Goal: Task Accomplishment & Management: Use online tool/utility

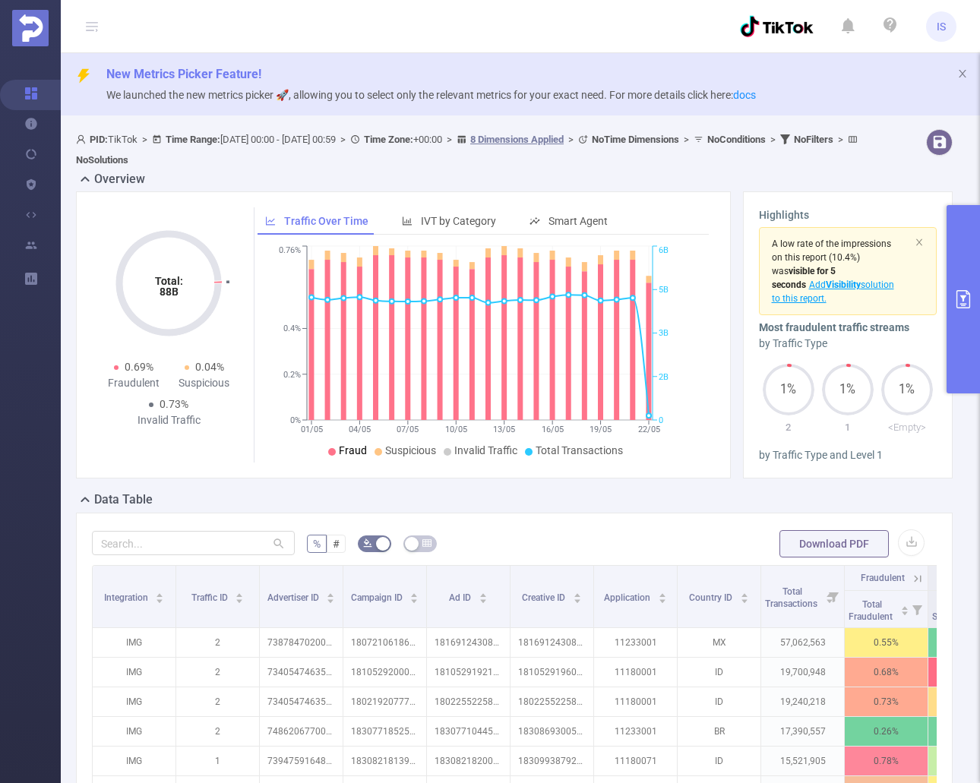
scroll to position [63, 0]
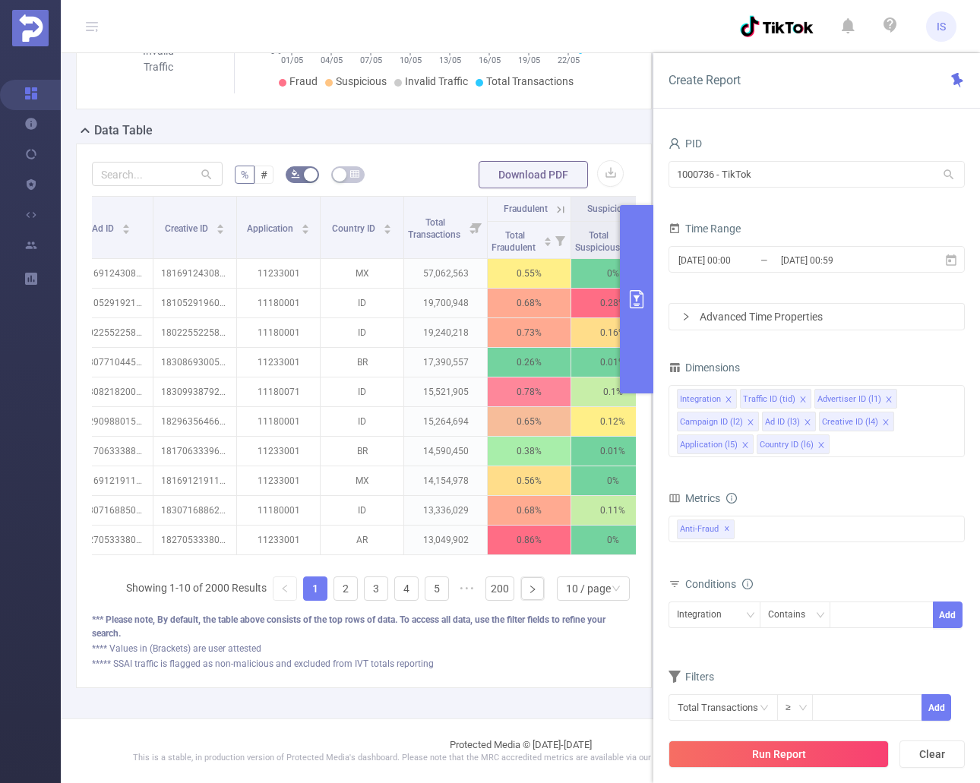
scroll to position [0, 474]
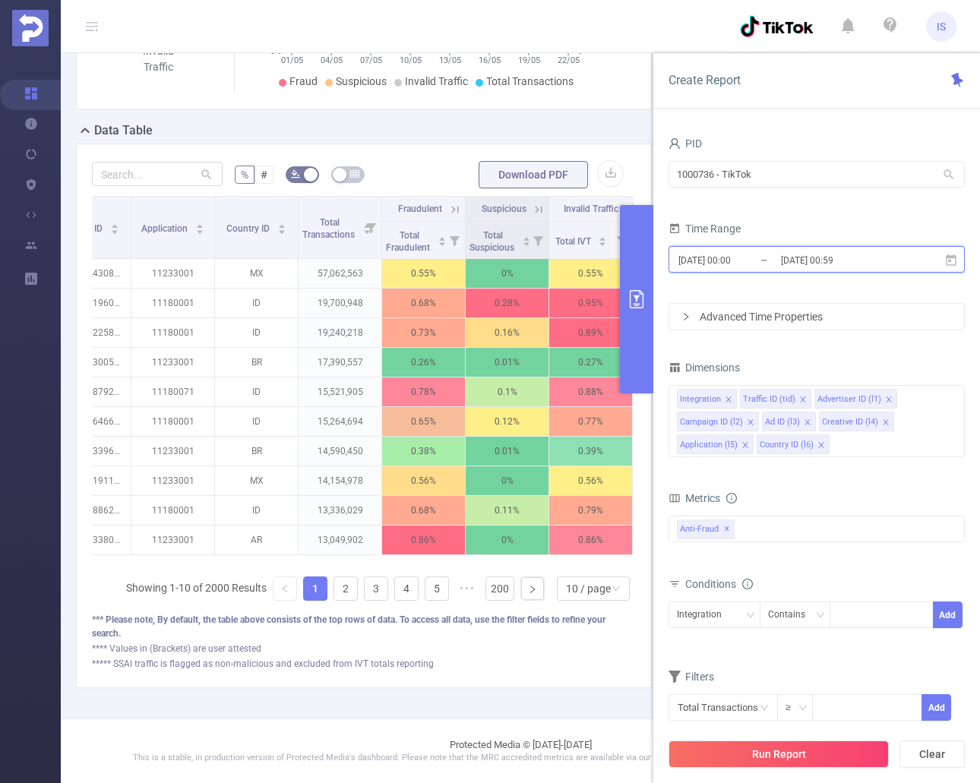
click at [946, 257] on icon at bounding box center [951, 261] width 14 height 14
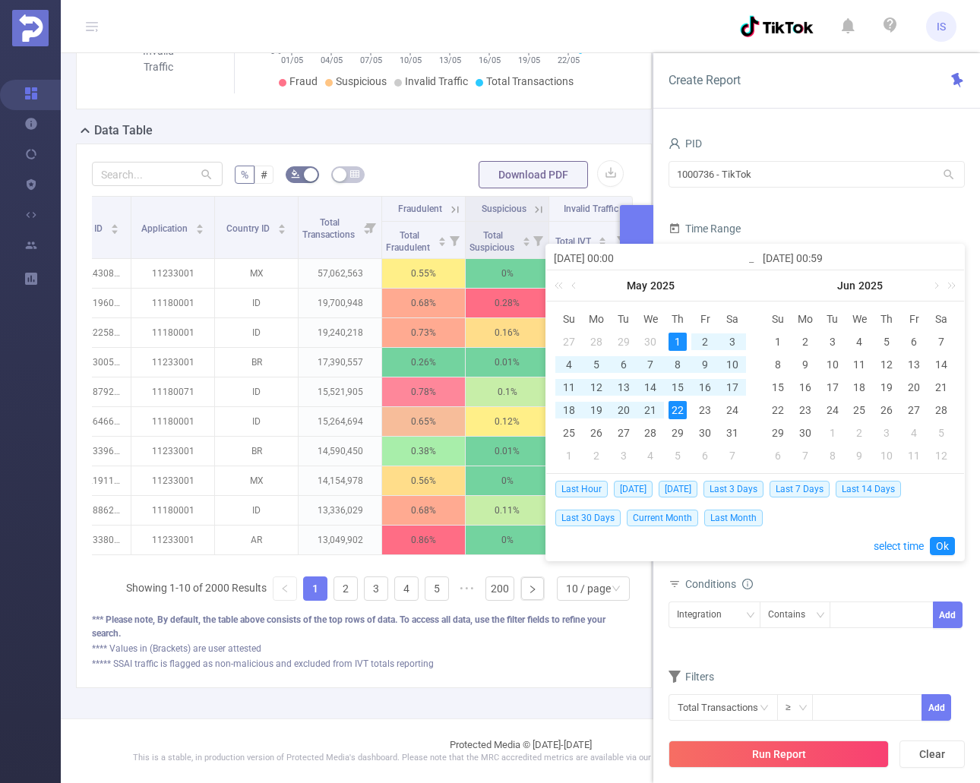
click at [672, 338] on div "1" at bounding box center [678, 342] width 18 height 18
click at [733, 429] on div "31" at bounding box center [732, 433] width 18 height 18
type input "2025-05-31 00:59"
click at [944, 550] on link "Ok" at bounding box center [942, 546] width 25 height 18
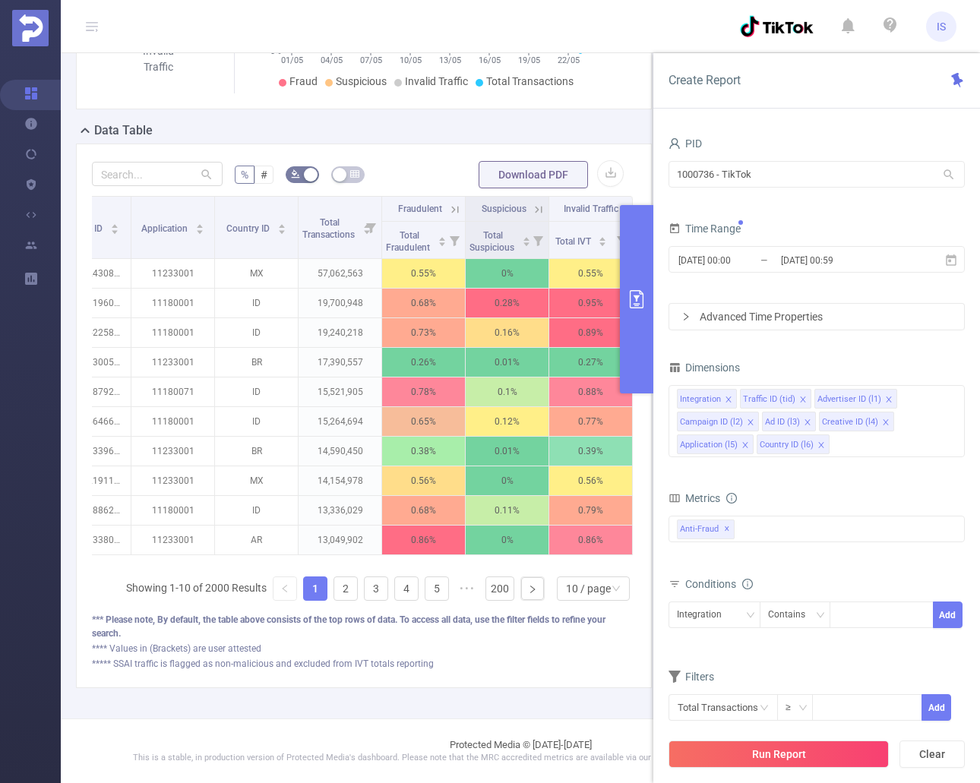
click at [790, 748] on button "Run Report" at bounding box center [779, 754] width 220 height 27
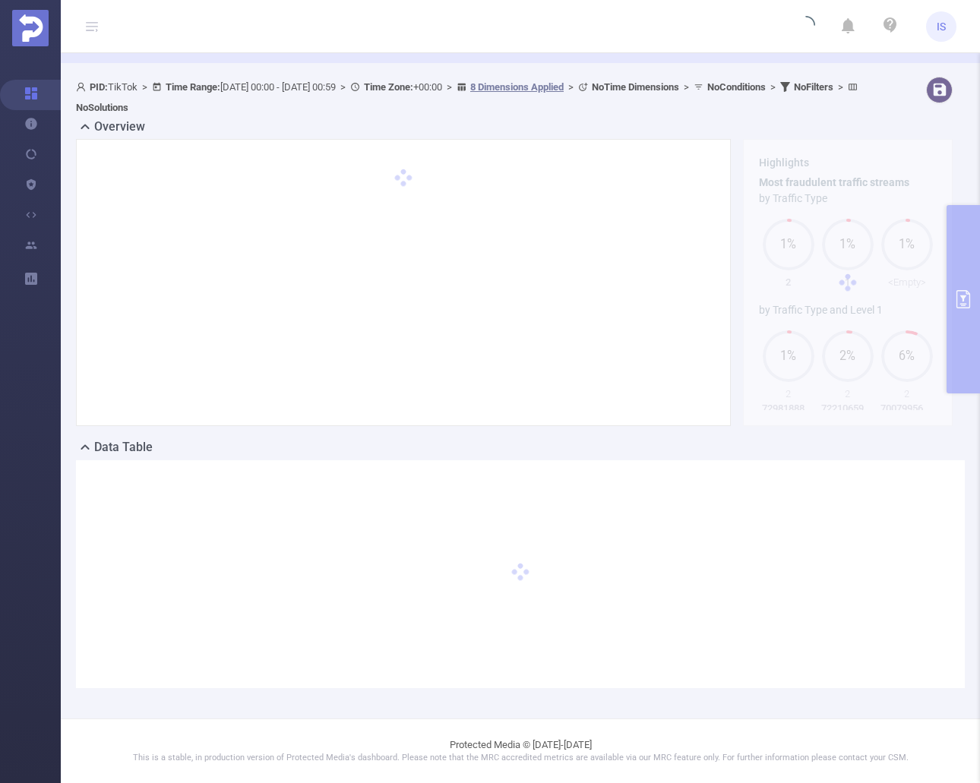
scroll to position [52, 0]
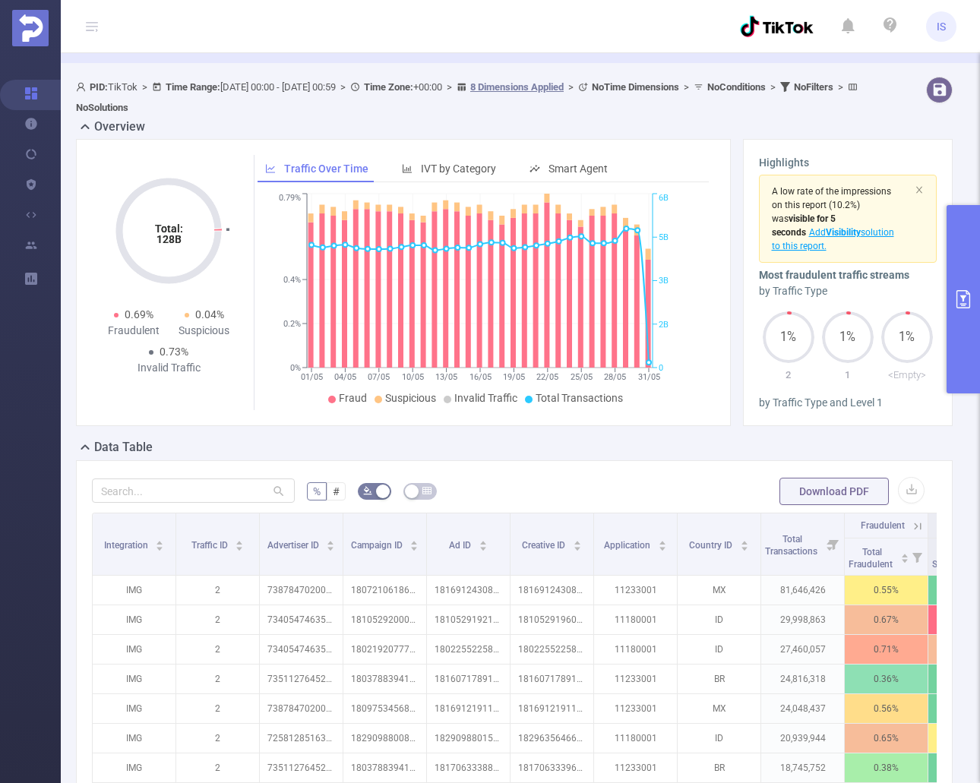
click at [963, 311] on button "primary" at bounding box center [963, 299] width 33 height 188
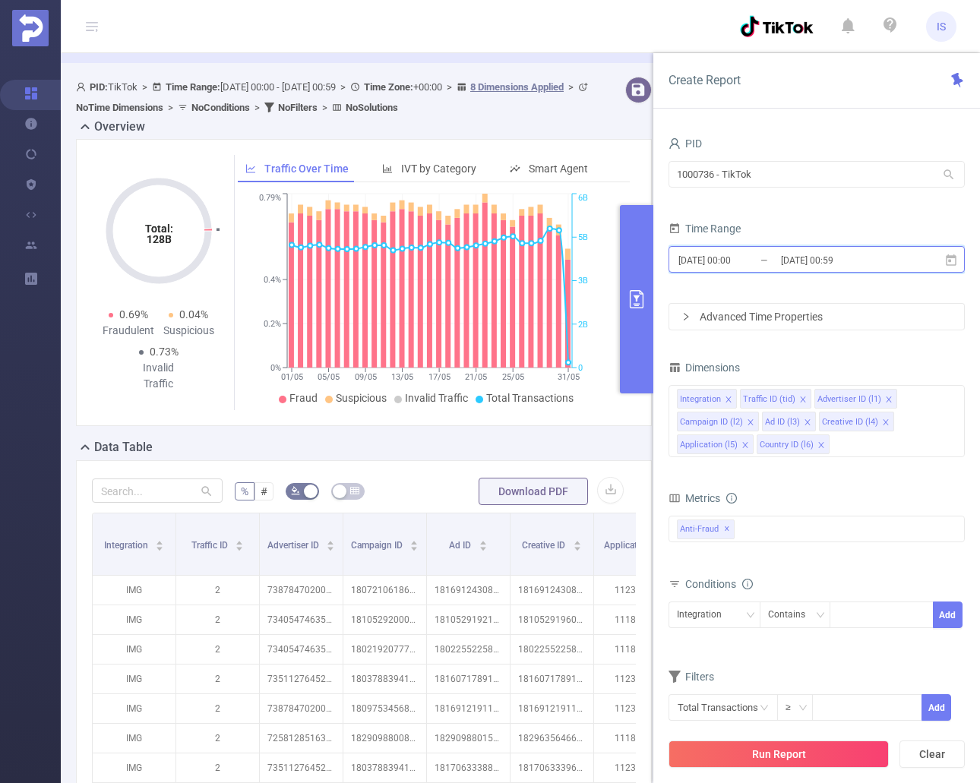
click at [951, 261] on icon at bounding box center [951, 259] width 11 height 11
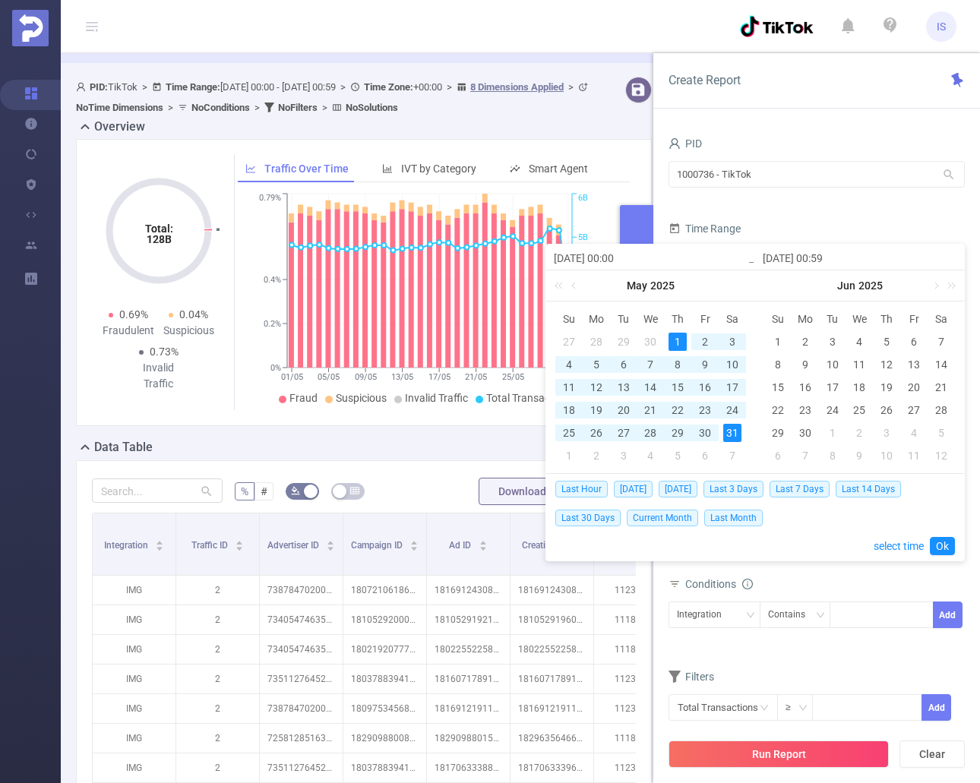
click at [676, 341] on div "1" at bounding box center [678, 342] width 18 height 18
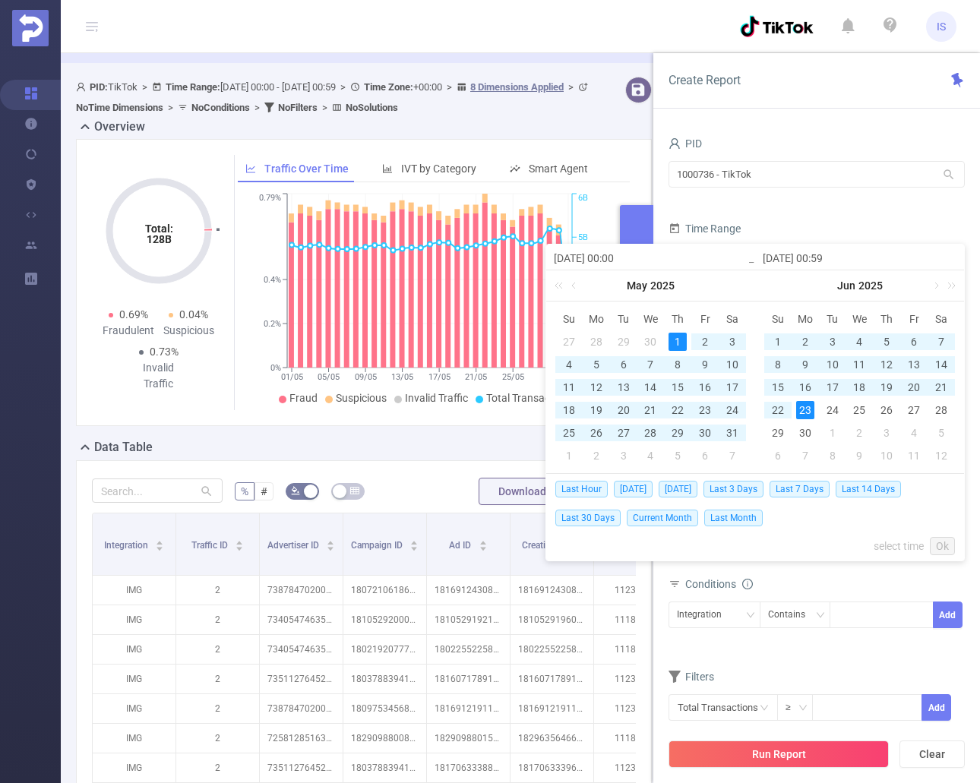
click at [804, 421] on td "23" at bounding box center [805, 410] width 27 height 23
type input "2025-06-23 00:59"
click at [804, 429] on div "30" at bounding box center [805, 433] width 18 height 18
click at [679, 340] on div "1" at bounding box center [678, 342] width 18 height 18
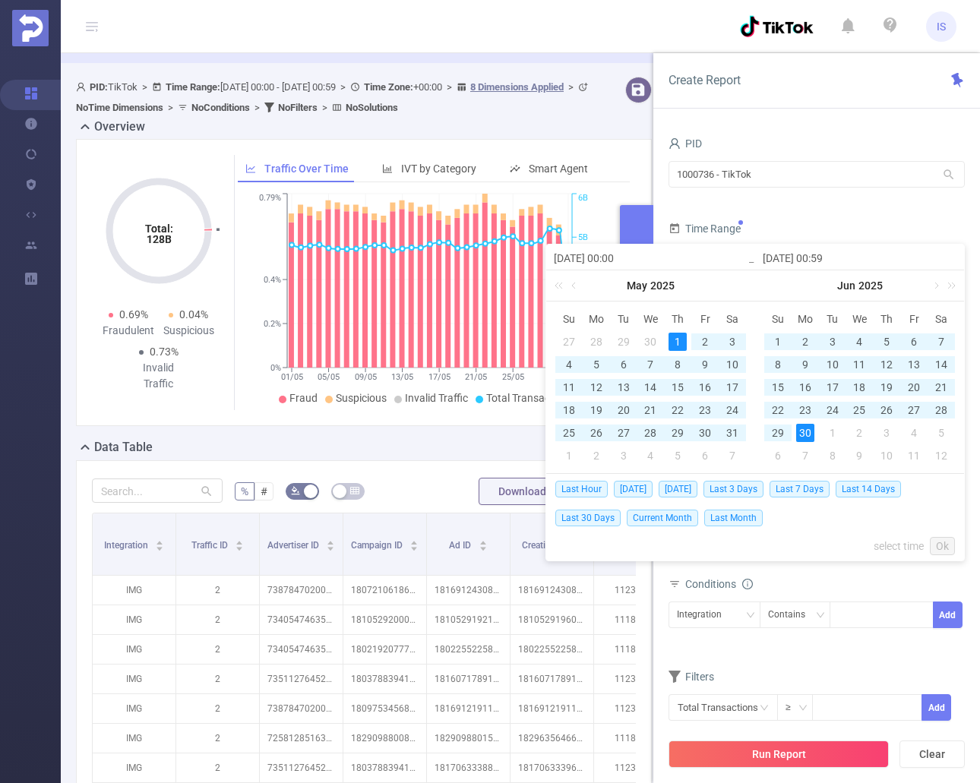
type input "2025-06-30 00:59"
click at [679, 340] on div "1" at bounding box center [678, 342] width 18 height 18
click at [808, 432] on div "30" at bounding box center [805, 433] width 18 height 18
click at [946, 542] on link "Ok" at bounding box center [942, 546] width 25 height 18
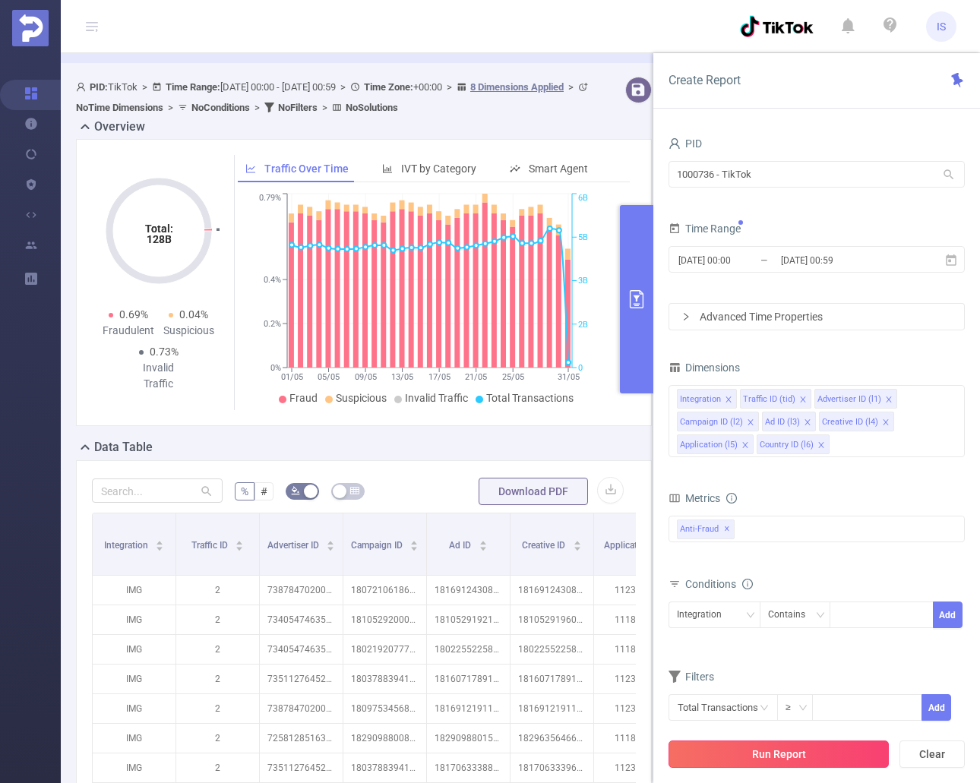
click at [834, 751] on button "Run Report" at bounding box center [779, 754] width 220 height 27
